Goal: Book appointment/travel/reservation

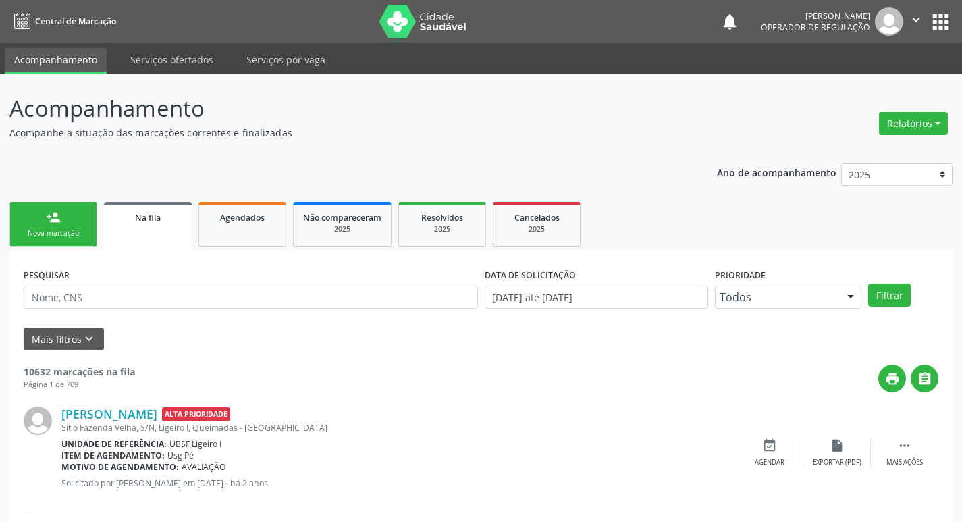
click at [63, 235] on div "Nova marcação" at bounding box center [53, 233] width 67 height 10
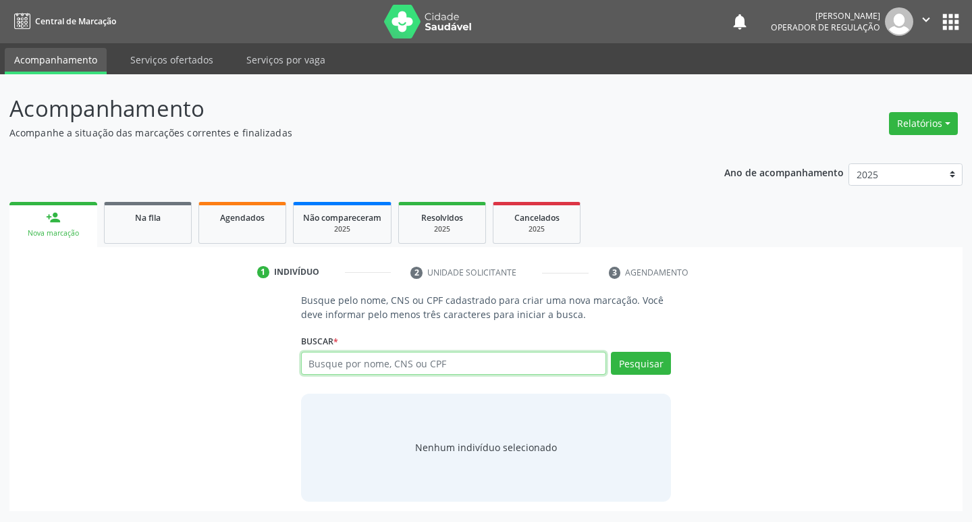
click at [364, 360] on input "text" at bounding box center [454, 363] width 306 height 23
click at [341, 366] on input "text" at bounding box center [454, 363] width 306 height 23
type input "704100152888671"
click at [651, 362] on button "Pesquisar" at bounding box center [641, 363] width 60 height 23
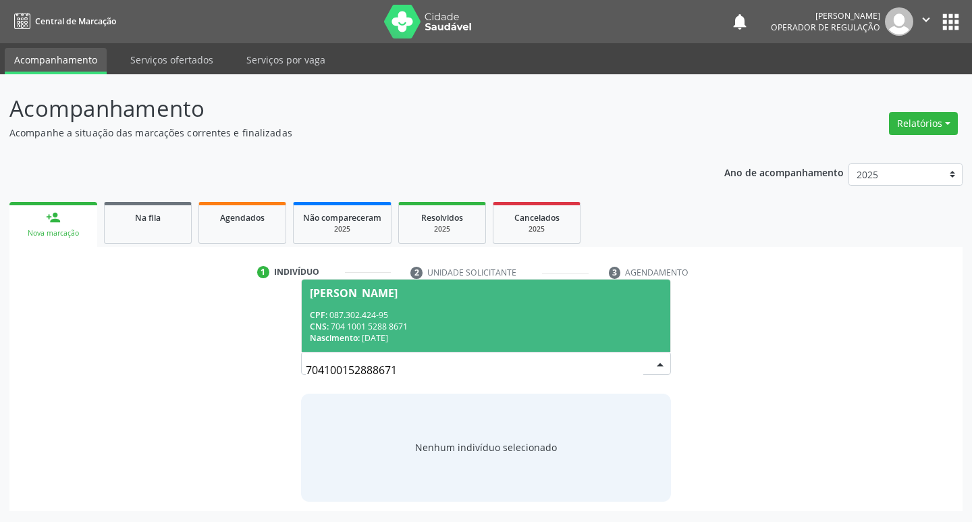
click at [389, 289] on div "[PERSON_NAME]" at bounding box center [354, 292] width 88 height 11
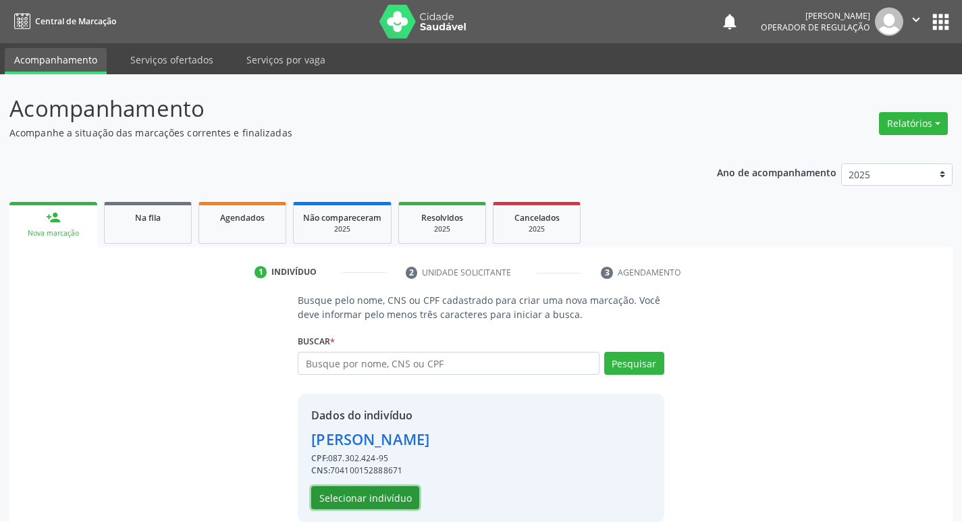
click at [395, 495] on button "Selecionar indivíduo" at bounding box center [365, 497] width 108 height 23
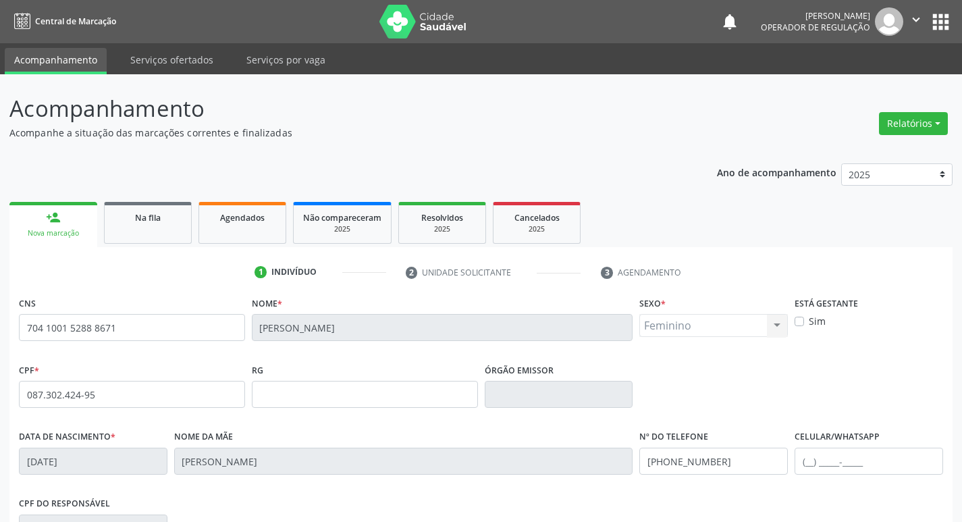
scroll to position [210, 0]
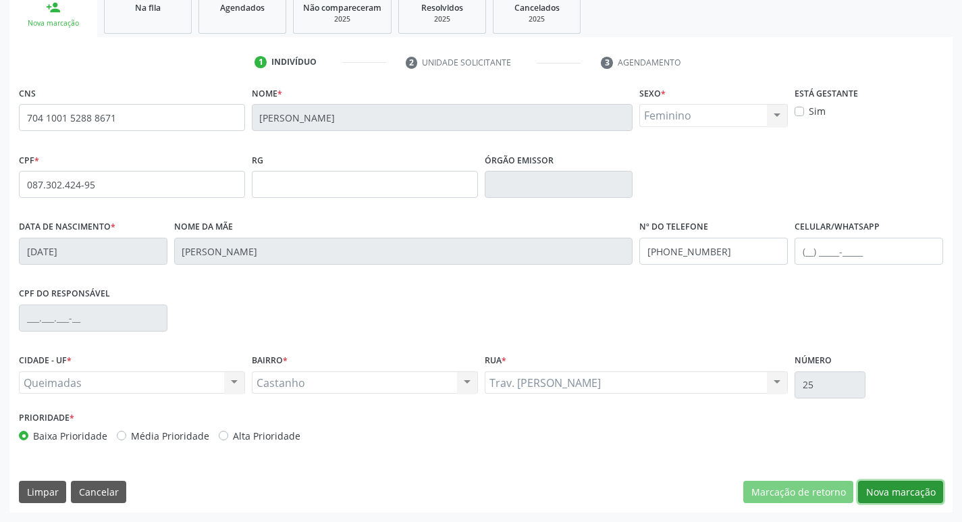
click at [889, 485] on button "Nova marcação" at bounding box center [900, 491] width 85 height 23
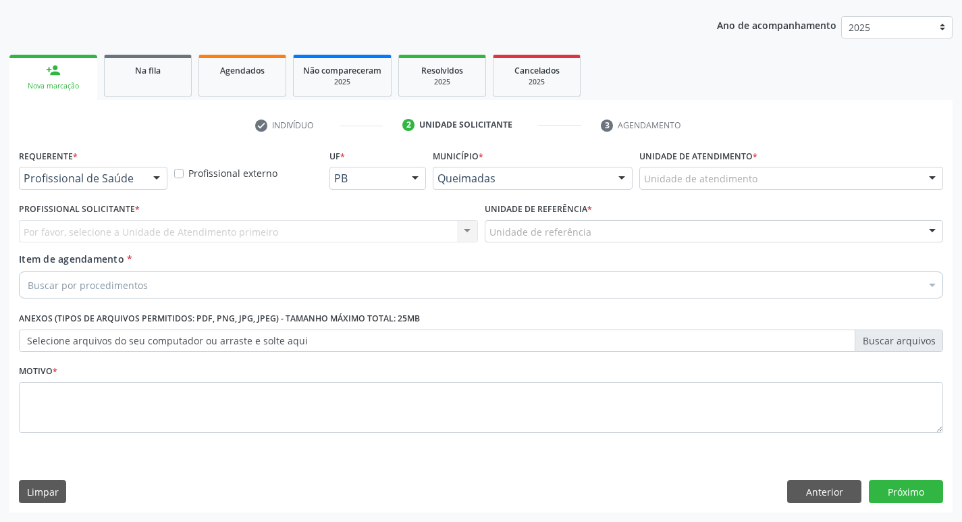
scroll to position [147, 0]
click at [157, 179] on div at bounding box center [156, 178] width 20 height 23
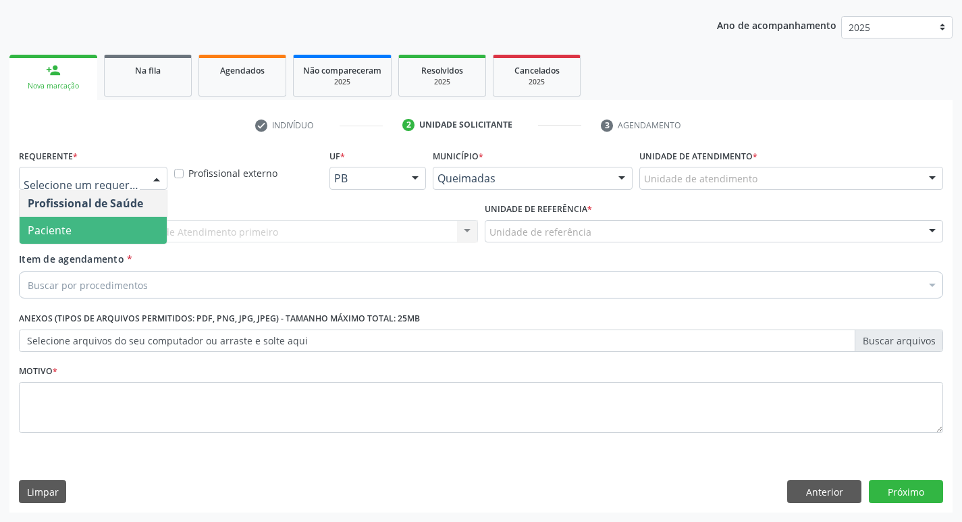
click at [77, 227] on span "Paciente" at bounding box center [93, 230] width 147 height 27
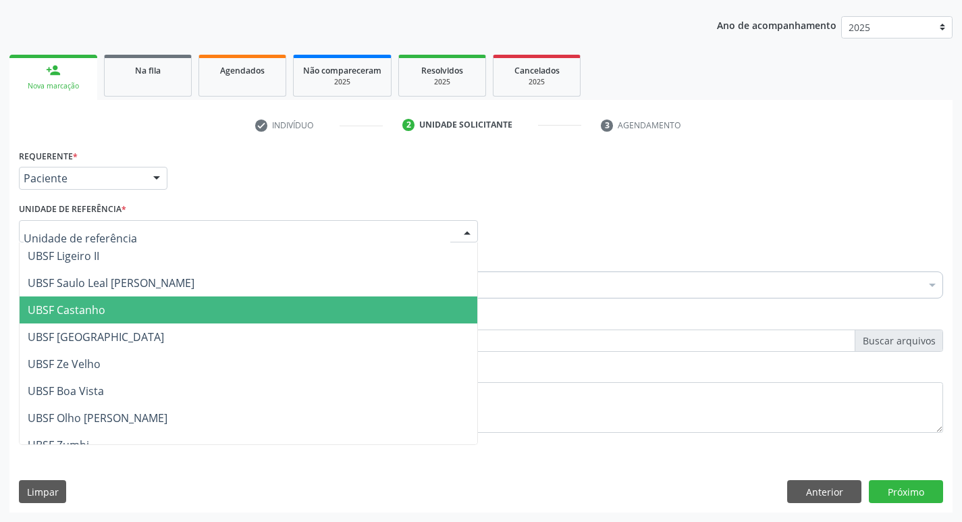
click at [85, 305] on span "UBSF Castanho" at bounding box center [67, 309] width 78 height 15
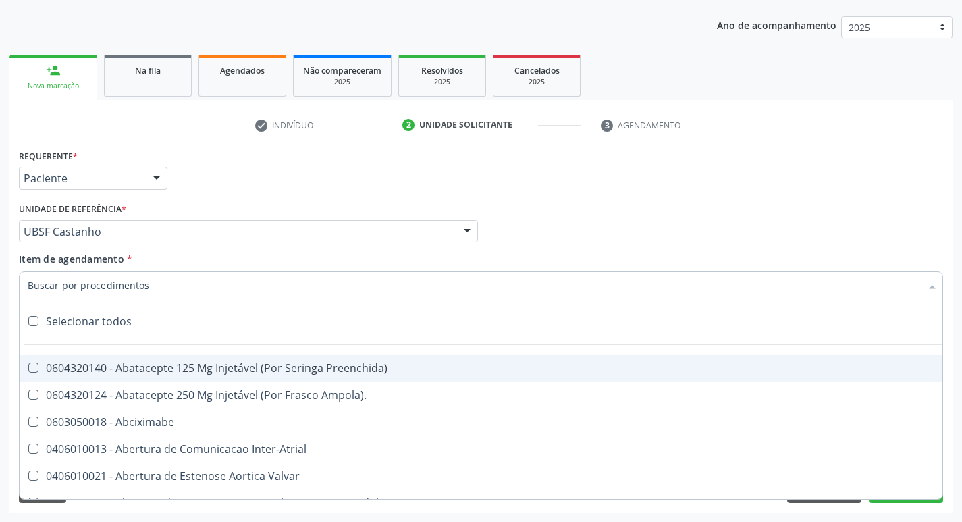
click at [65, 279] on input "Item de agendamento *" at bounding box center [474, 284] width 893 height 27
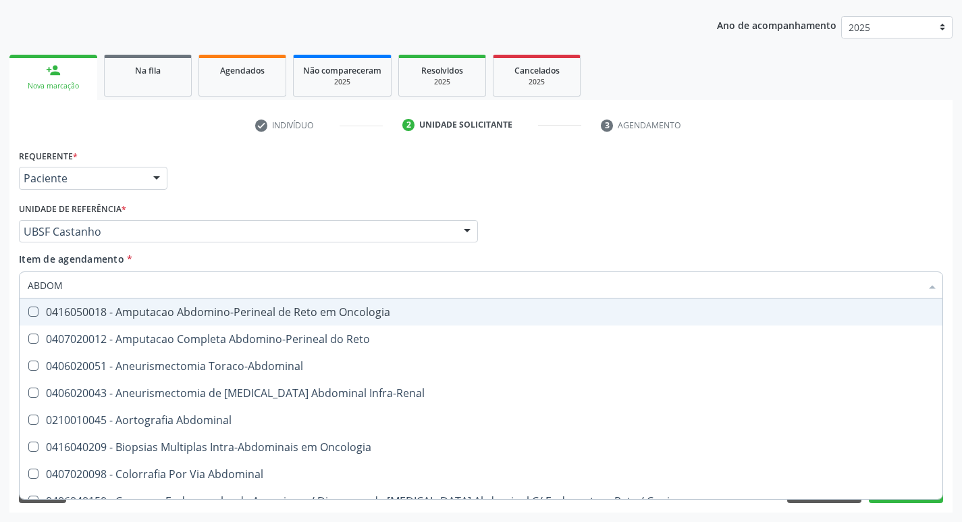
type input "ABDOME"
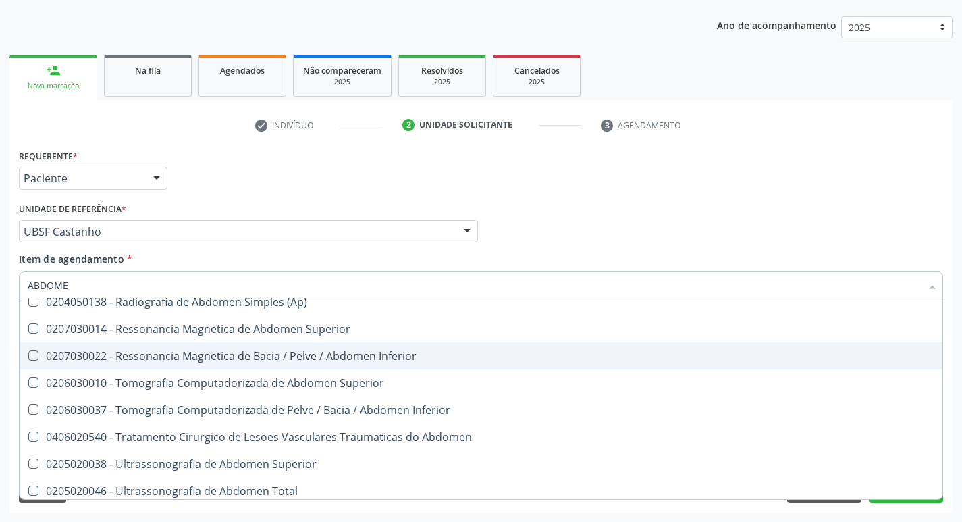
scroll to position [70, 0]
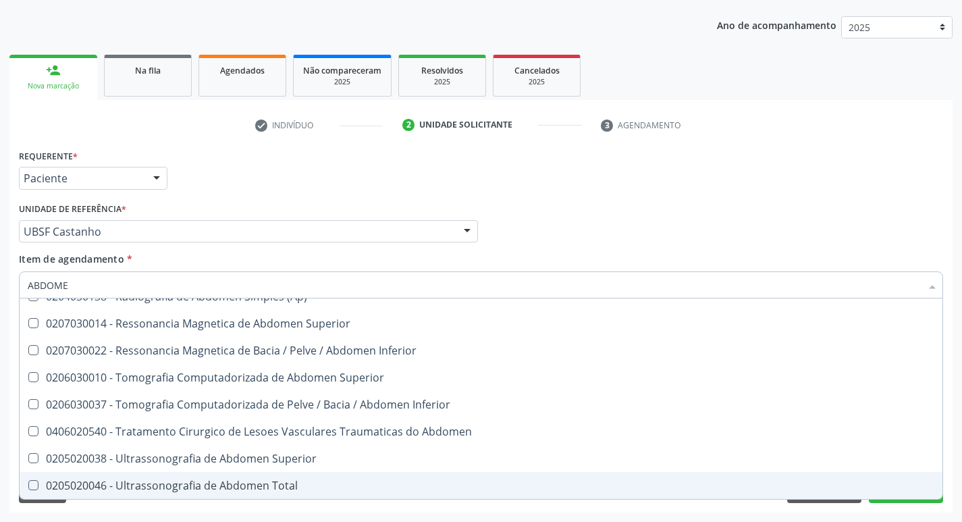
click at [32, 486] on Total at bounding box center [33, 485] width 10 height 10
click at [28, 486] on Total "checkbox" at bounding box center [24, 484] width 9 height 9
checkbox Total "true"
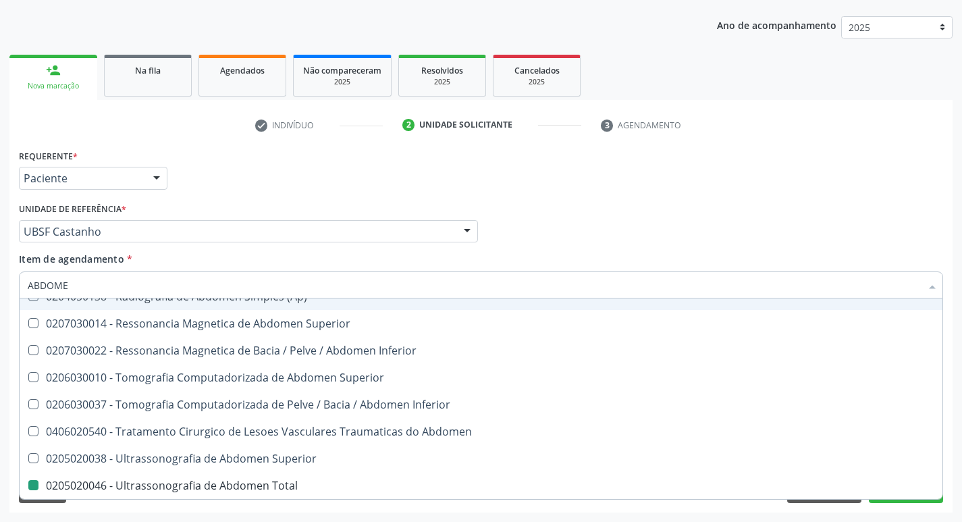
click at [661, 202] on div "Profissional Solicitante Por favor, selecione a Unidade de Atendimento primeiro…" at bounding box center [481, 225] width 931 height 53
checkbox Incidencias\) "true"
checkbox Total "false"
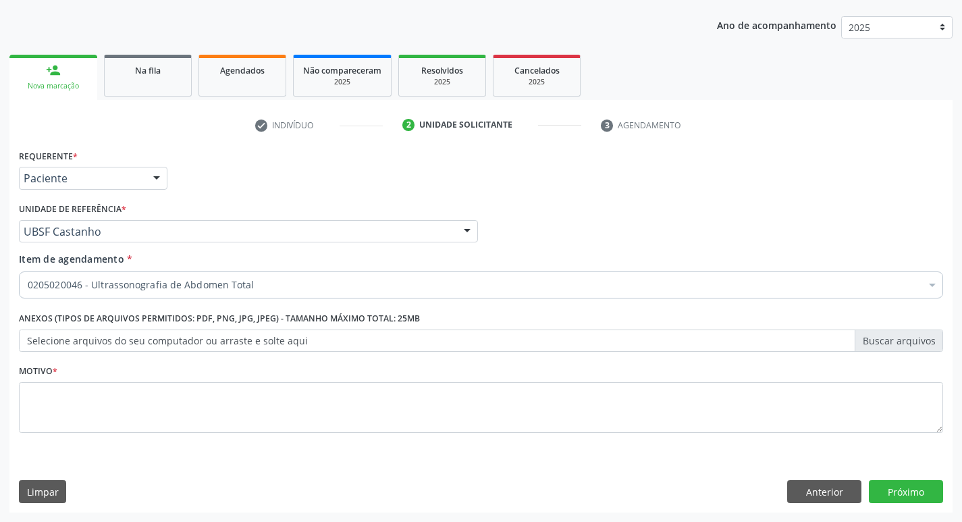
scroll to position [0, 0]
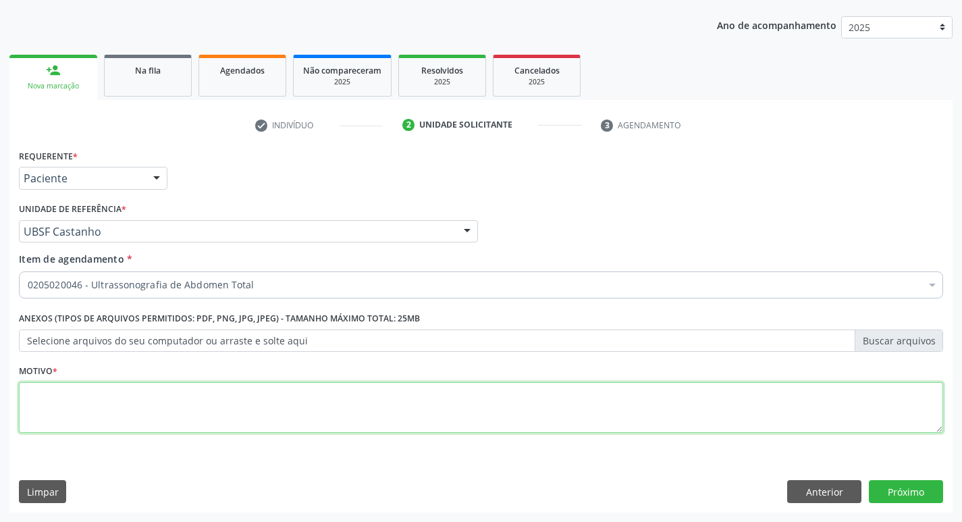
click at [116, 401] on textarea at bounding box center [481, 407] width 924 height 51
type textarea "AVALIACAO"
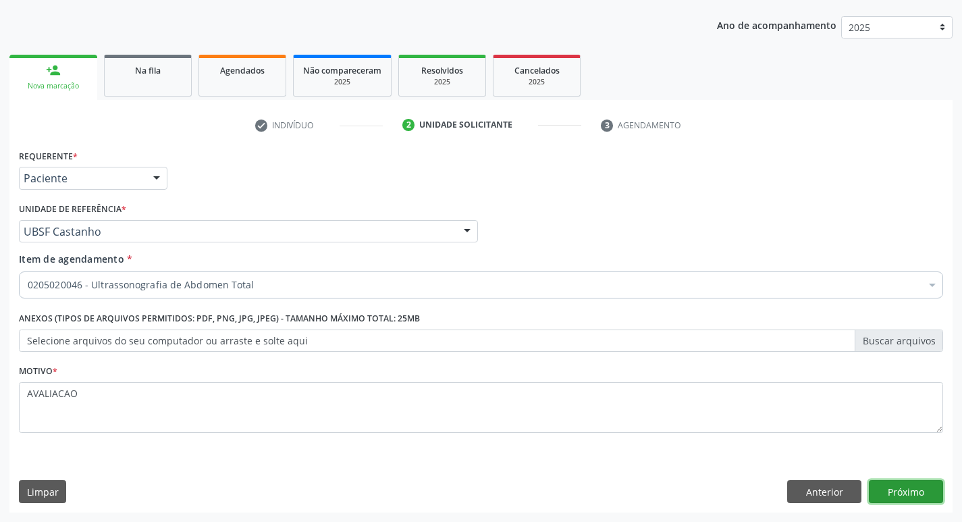
click at [910, 484] on button "Próximo" at bounding box center [905, 491] width 74 height 23
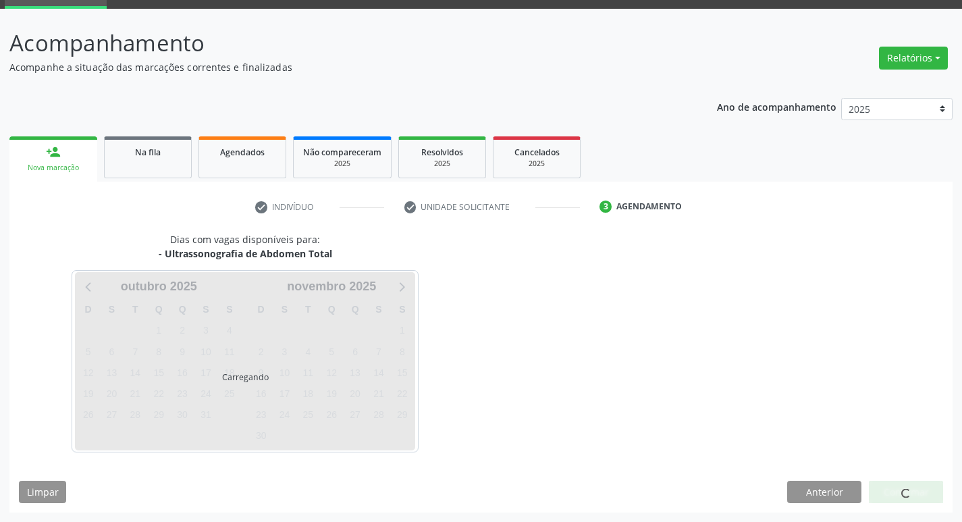
scroll to position [65, 0]
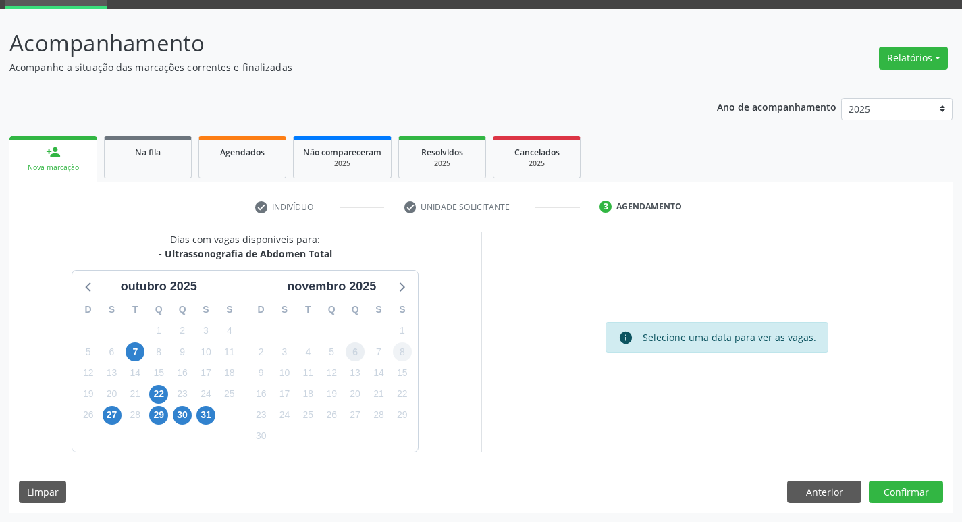
drag, startPoint x: 351, startPoint y: 350, endPoint x: 399, endPoint y: 354, distance: 48.8
click at [365, 352] on div "6" at bounding box center [355, 351] width 24 height 21
click at [894, 492] on button "Confirmar" at bounding box center [905, 491] width 74 height 23
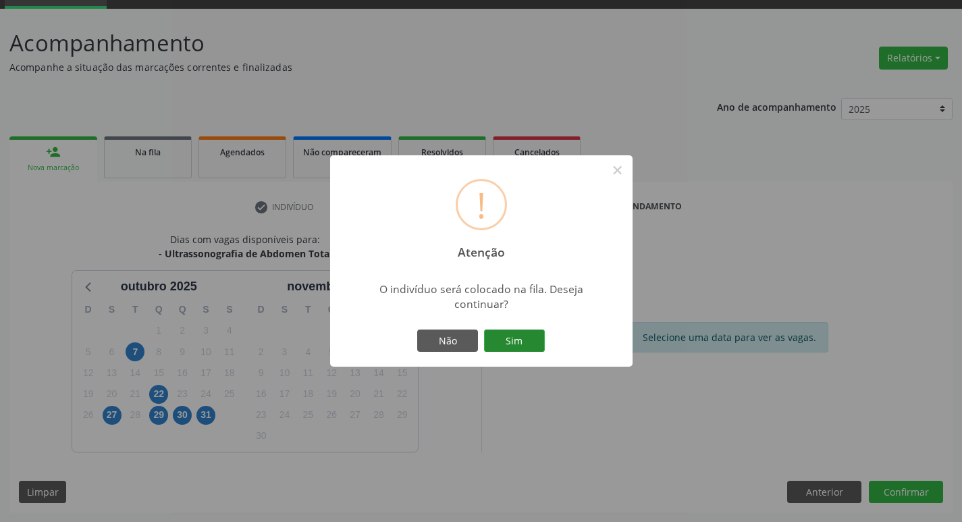
click at [504, 337] on button "Sim" at bounding box center [514, 340] width 61 height 23
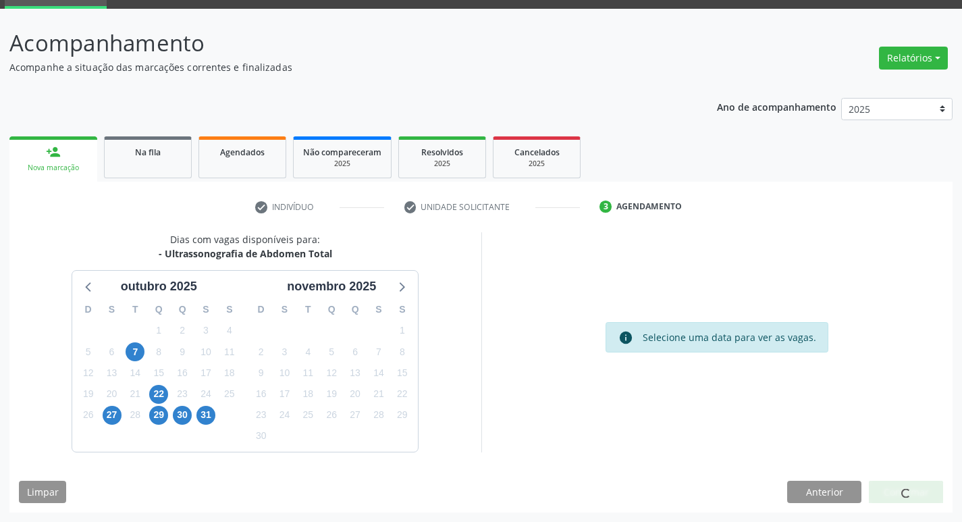
scroll to position [0, 0]
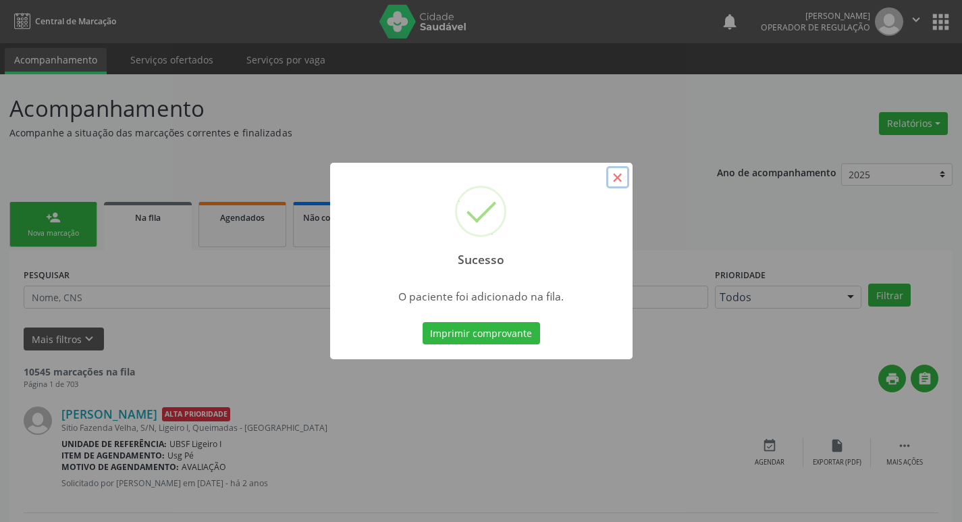
click at [615, 184] on button "×" at bounding box center [617, 177] width 23 height 23
